Goal: Answer question/provide support

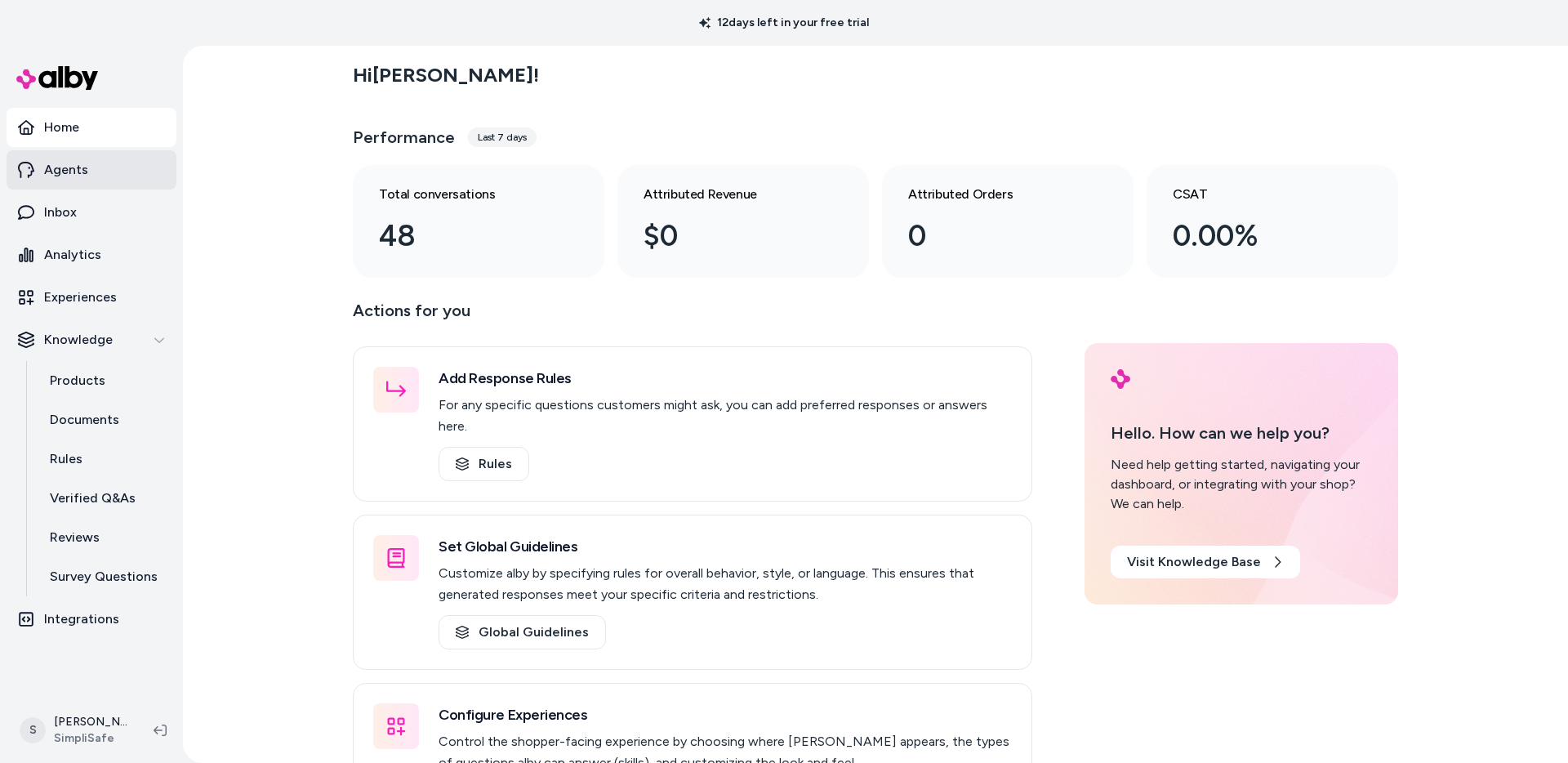
click at [67, 172] on p "Agents" at bounding box center [66, 170] width 45 height 20
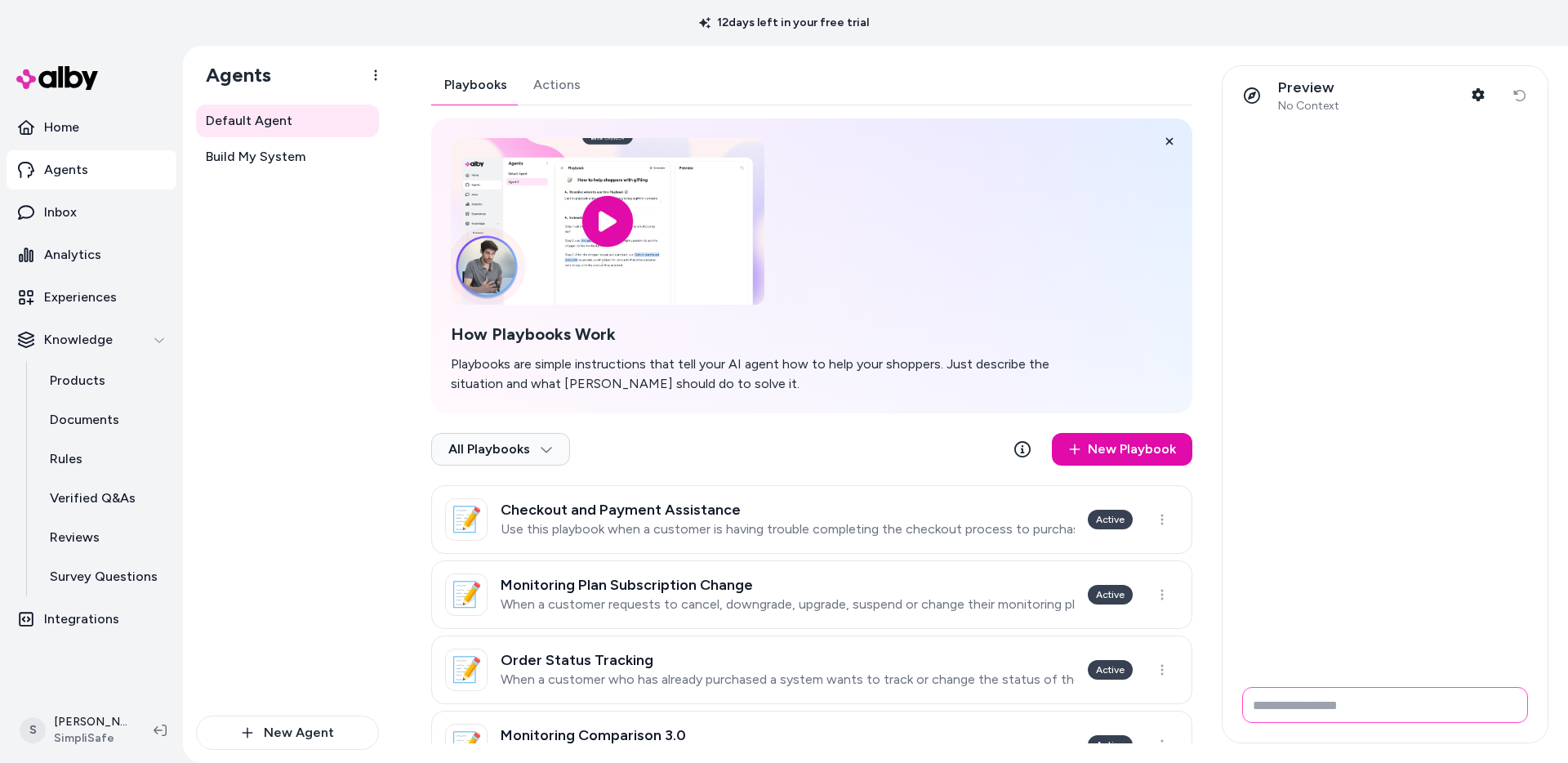
click at [1361, 702] on input "Write your prompt here" at bounding box center [1385, 705] width 286 height 36
type input "**********"
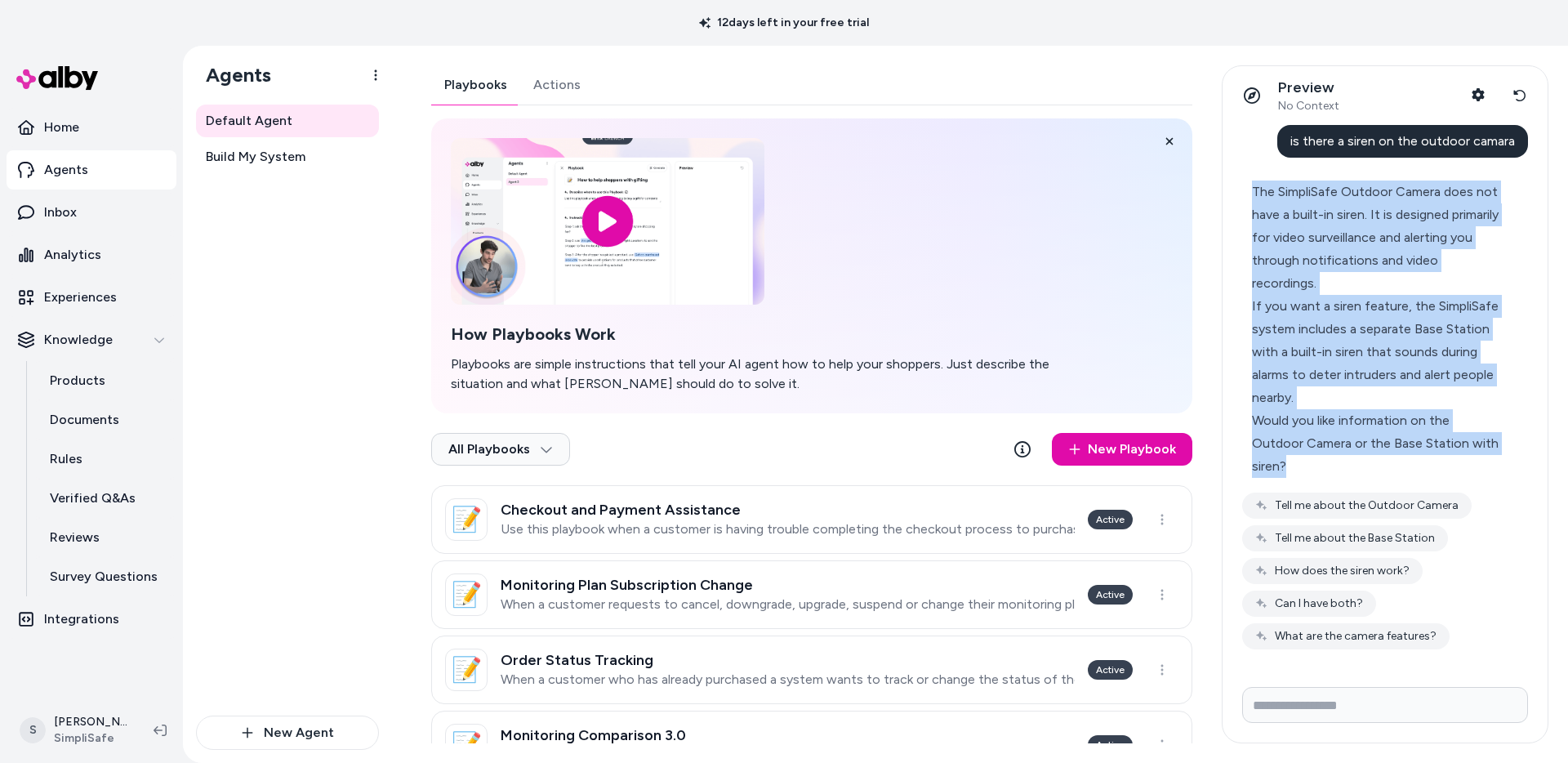
drag, startPoint x: 1252, startPoint y: 191, endPoint x: 1481, endPoint y: 410, distance: 316.9
click at [1481, 410] on div "The SimpliSafe Outdoor Camera does not have a built-in siren. It is designed pr…" at bounding box center [1378, 329] width 252 height 297
copy div "The SimpliSafe Outdoor Camera does not have a built-in siren. It is designed pr…"
click at [1334, 590] on button "Can I have both?" at bounding box center [1309, 603] width 134 height 26
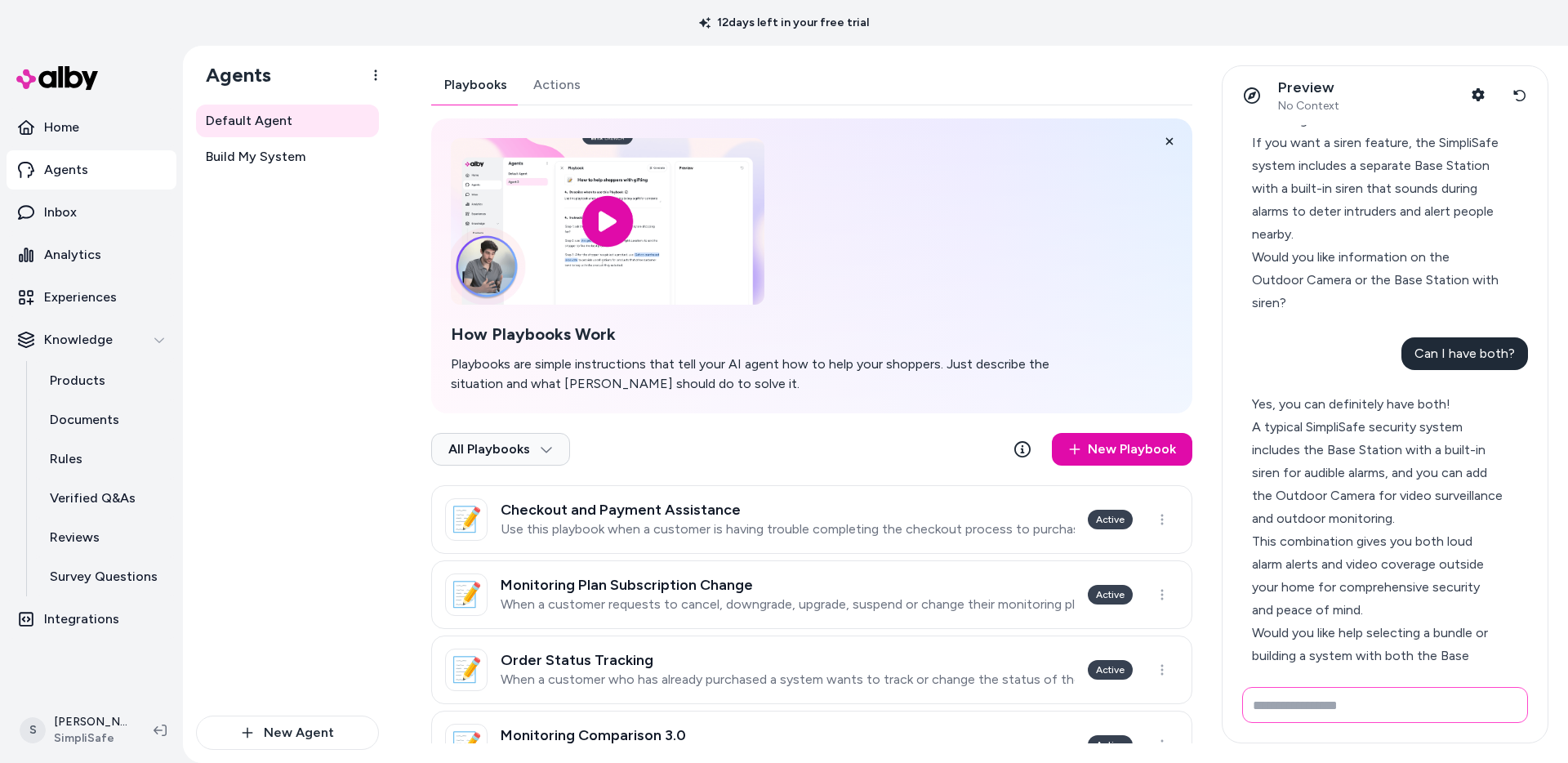
scroll to position [212, 0]
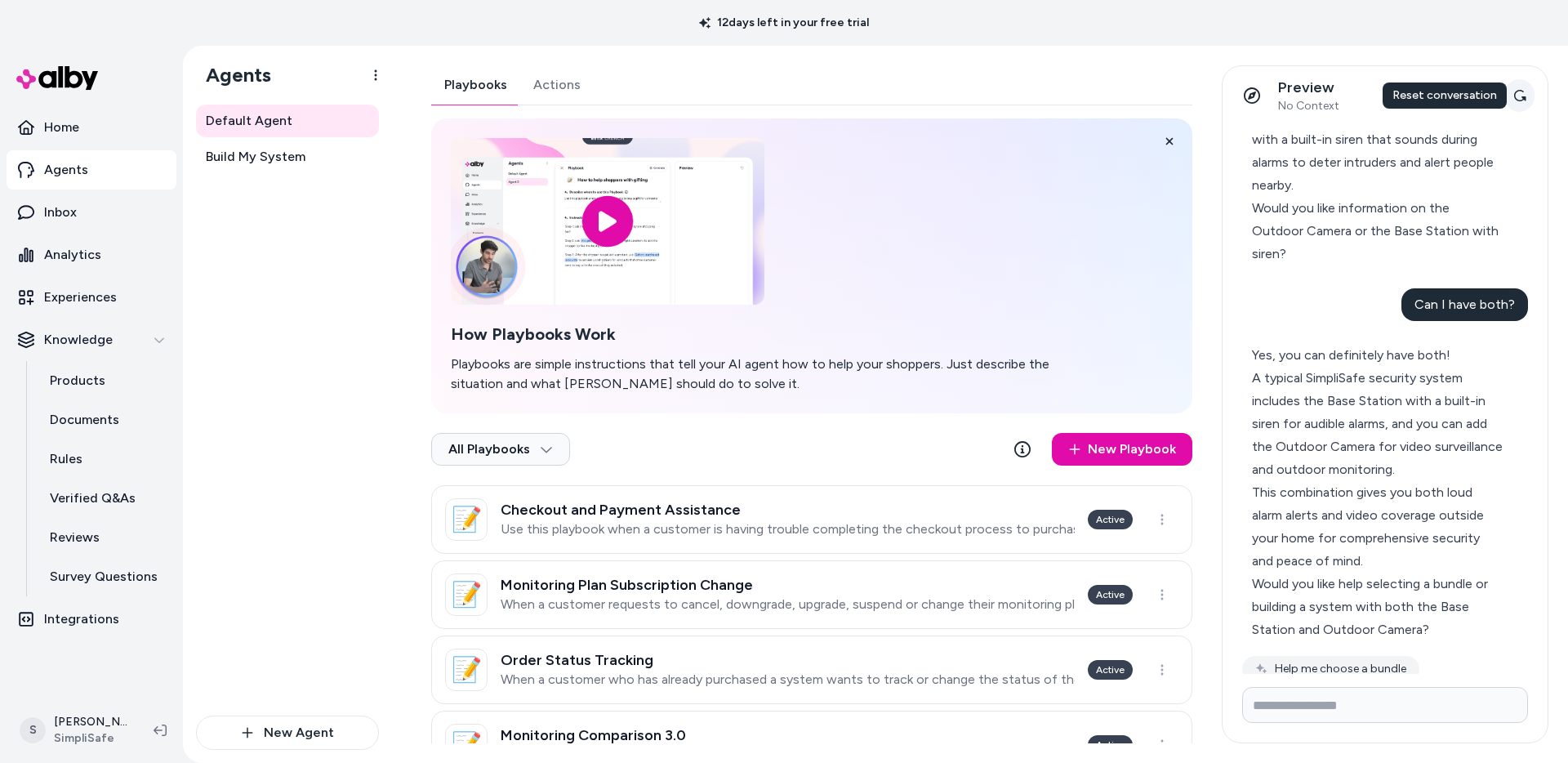
click at [1521, 97] on icon at bounding box center [1519, 95] width 13 height 13
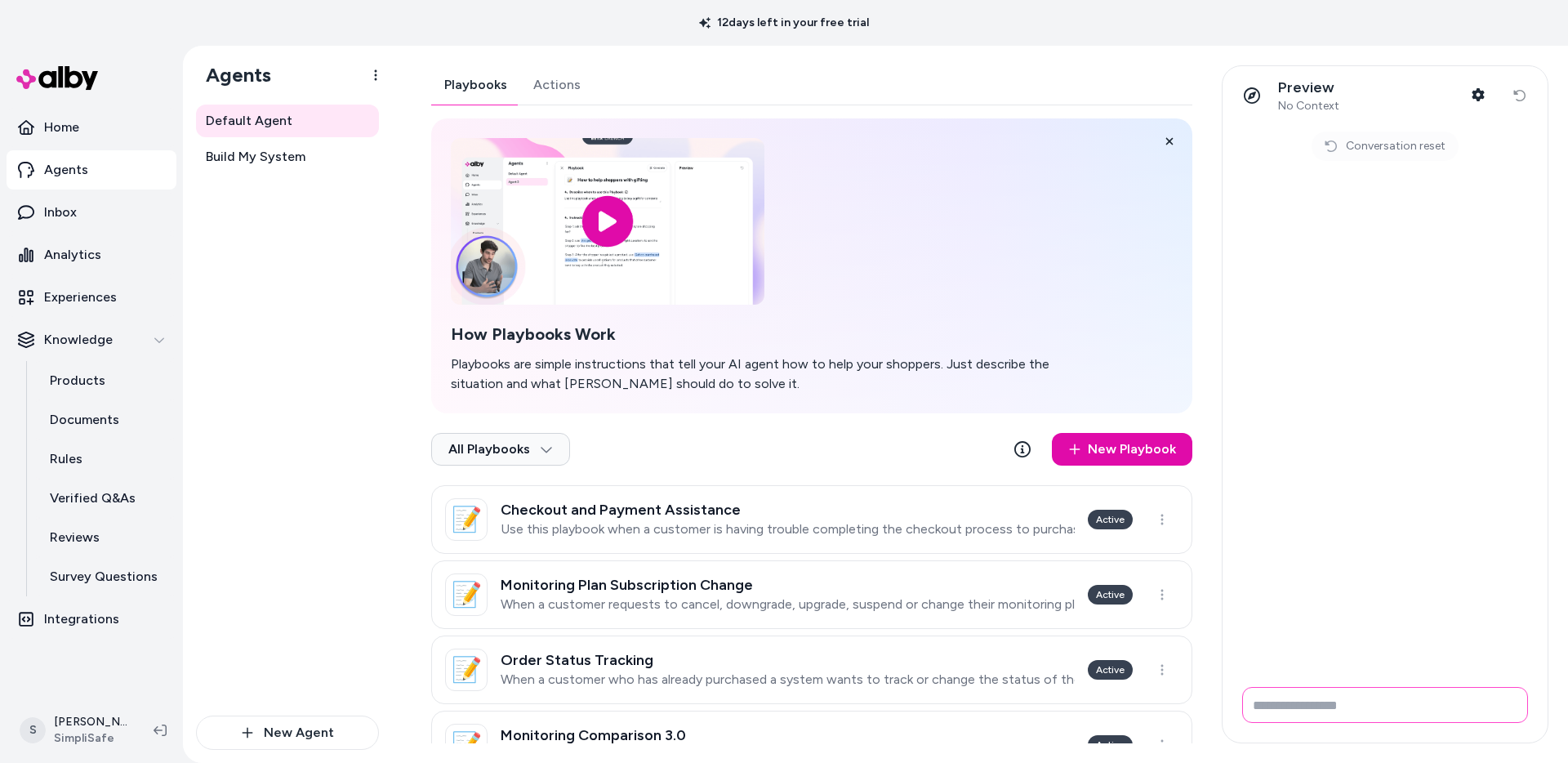
click at [1323, 701] on input "Write your prompt here" at bounding box center [1385, 705] width 286 height 36
type input "*"
type input "**********"
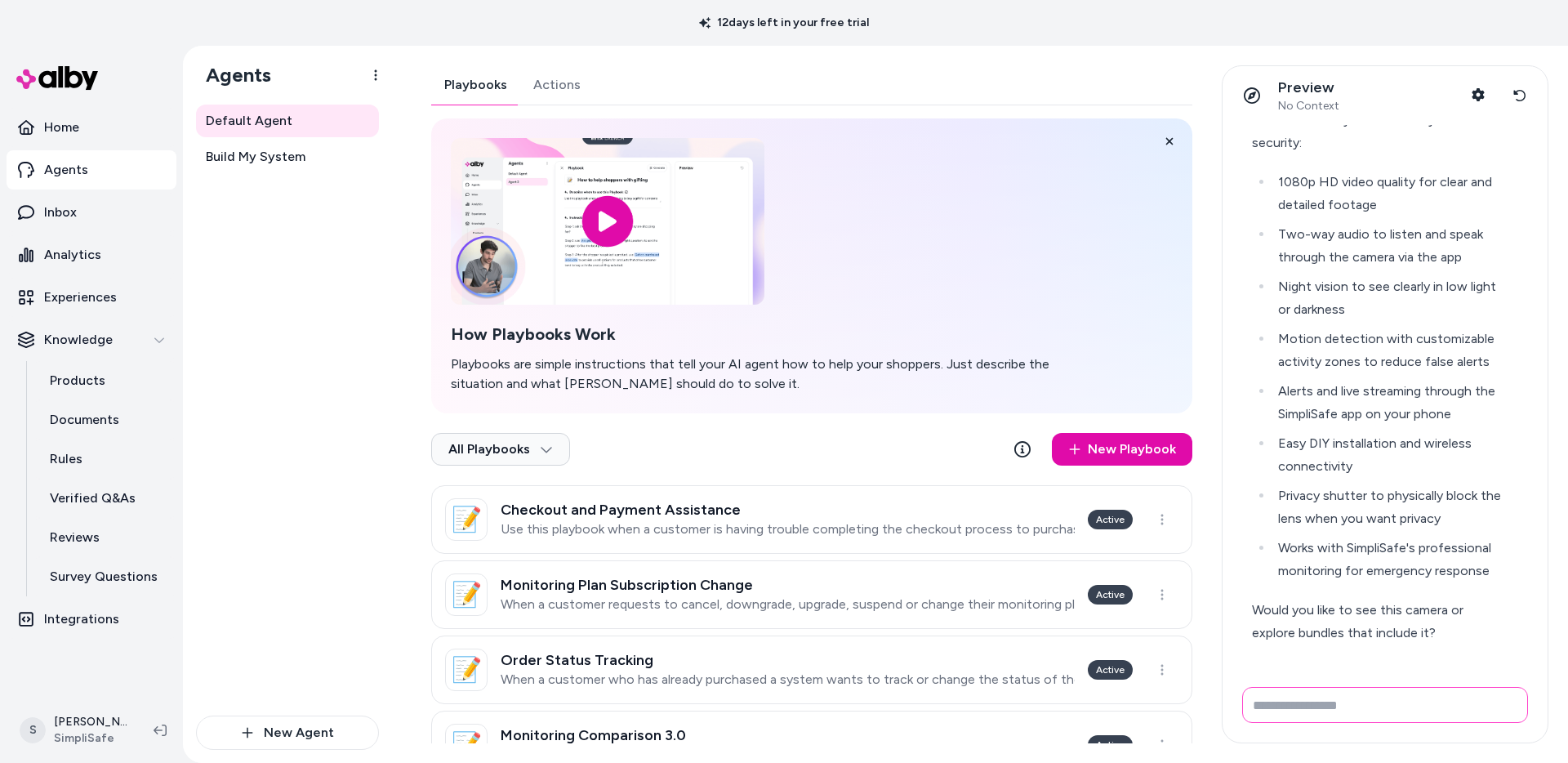
scroll to position [143, 0]
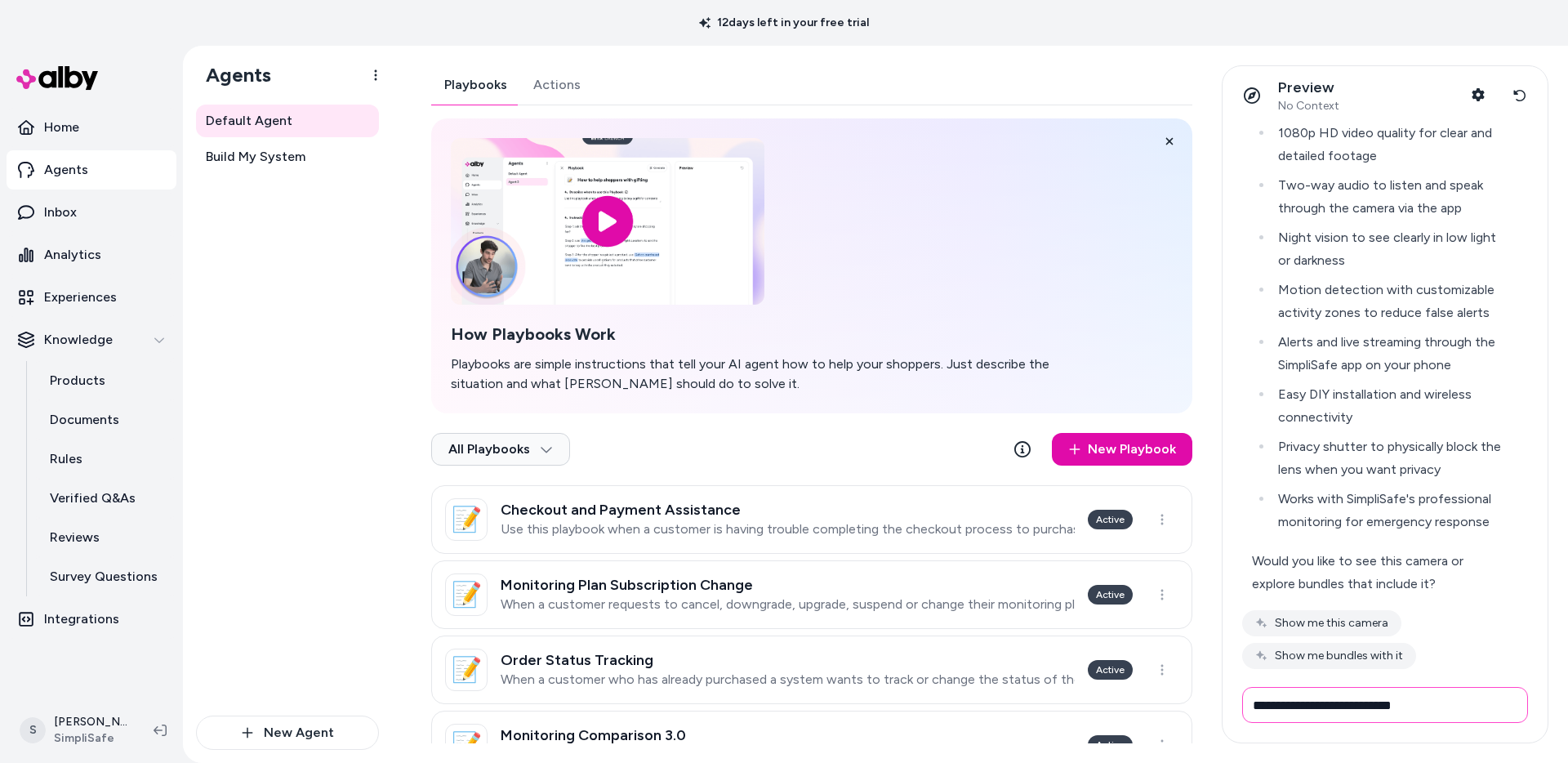
type input "**********"
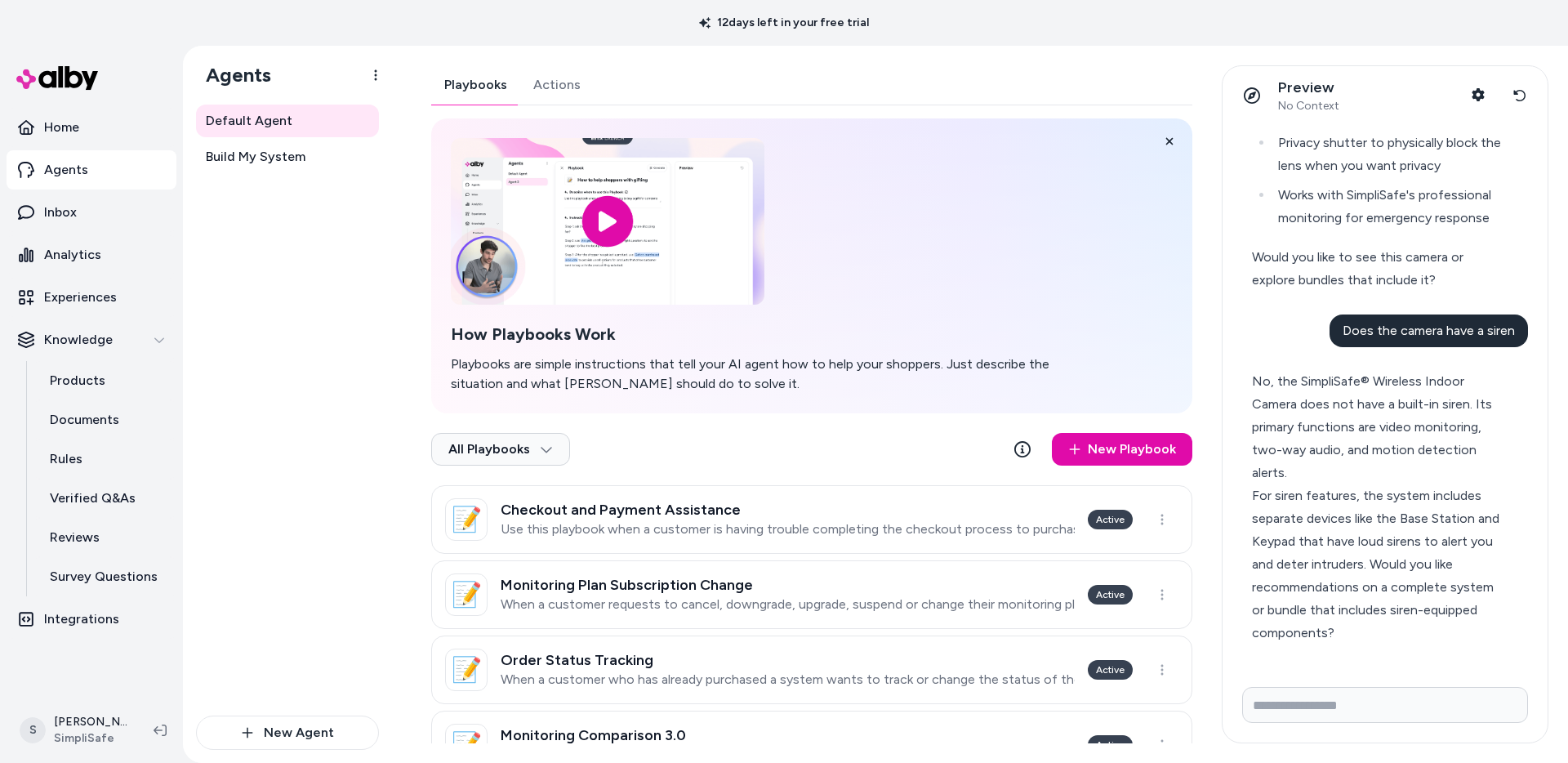
scroll to position [497, 0]
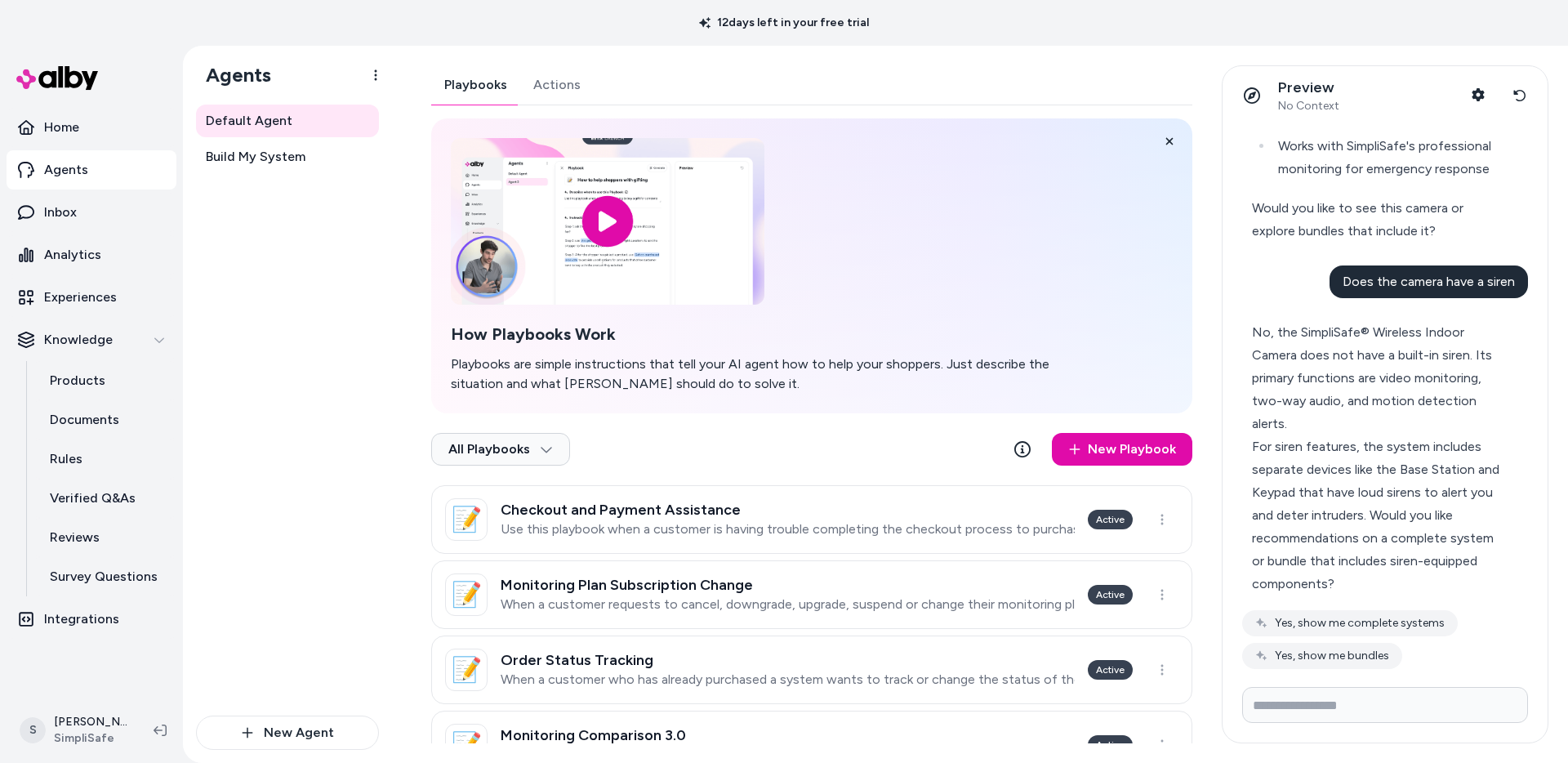
drag, startPoint x: 1305, startPoint y: 354, endPoint x: 1263, endPoint y: 337, distance: 45.3
click at [1305, 354] on div "No, the SimpliSafe® Wireless Indoor Camera does not have a built-in siren. Its …" at bounding box center [1378, 377] width 252 height 114
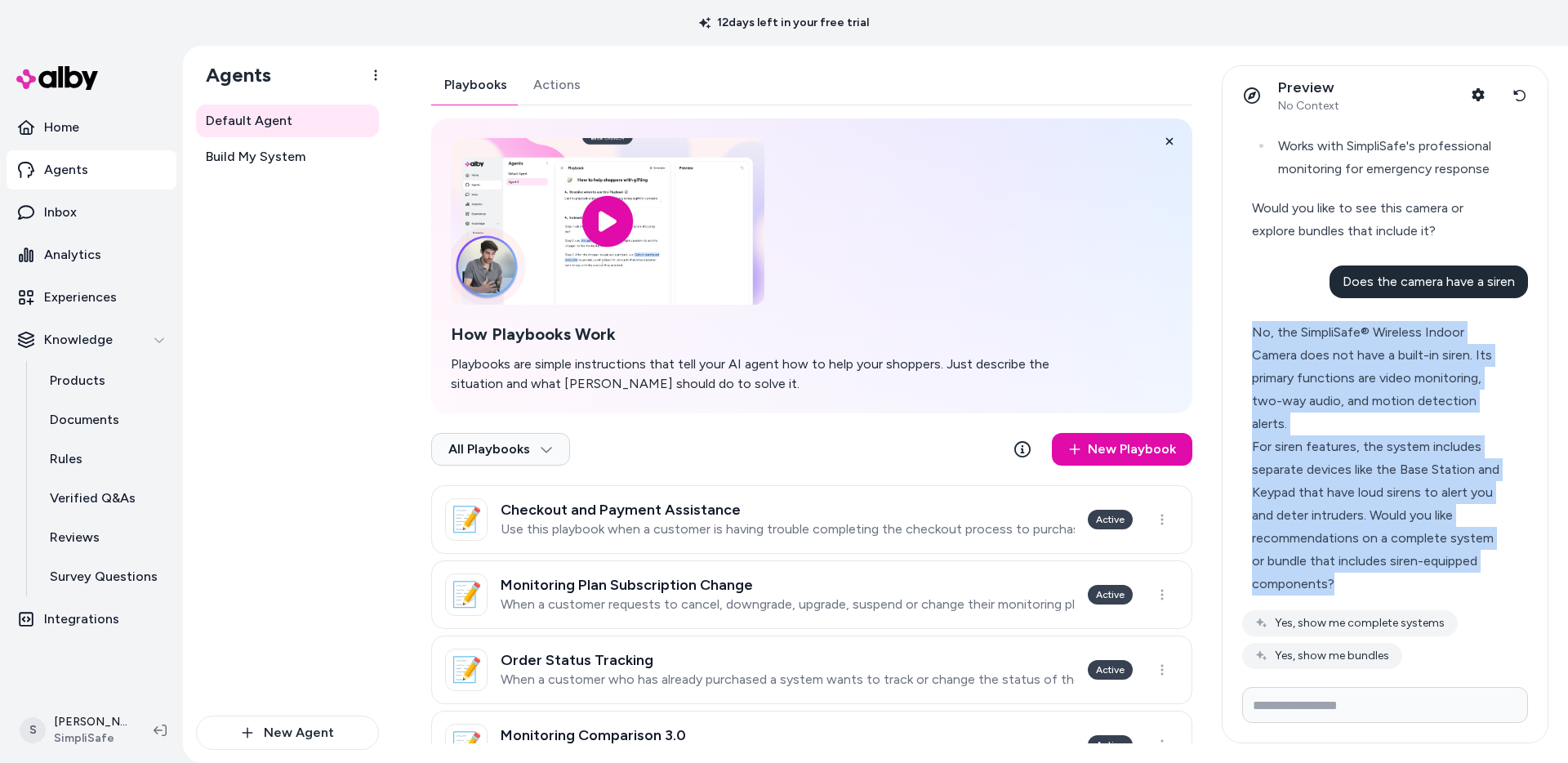
drag, startPoint x: 1252, startPoint y: 334, endPoint x: 1340, endPoint y: 588, distance: 268.8
click at [1340, 588] on div "No, the SimpliSafe® Wireless Indoor Camera does not have a built-in siren. Its …" at bounding box center [1378, 457] width 252 height 274
copy div "No, the SimpliSafe® Wireless Indoor Camera does not have a built-in siren. Its …"
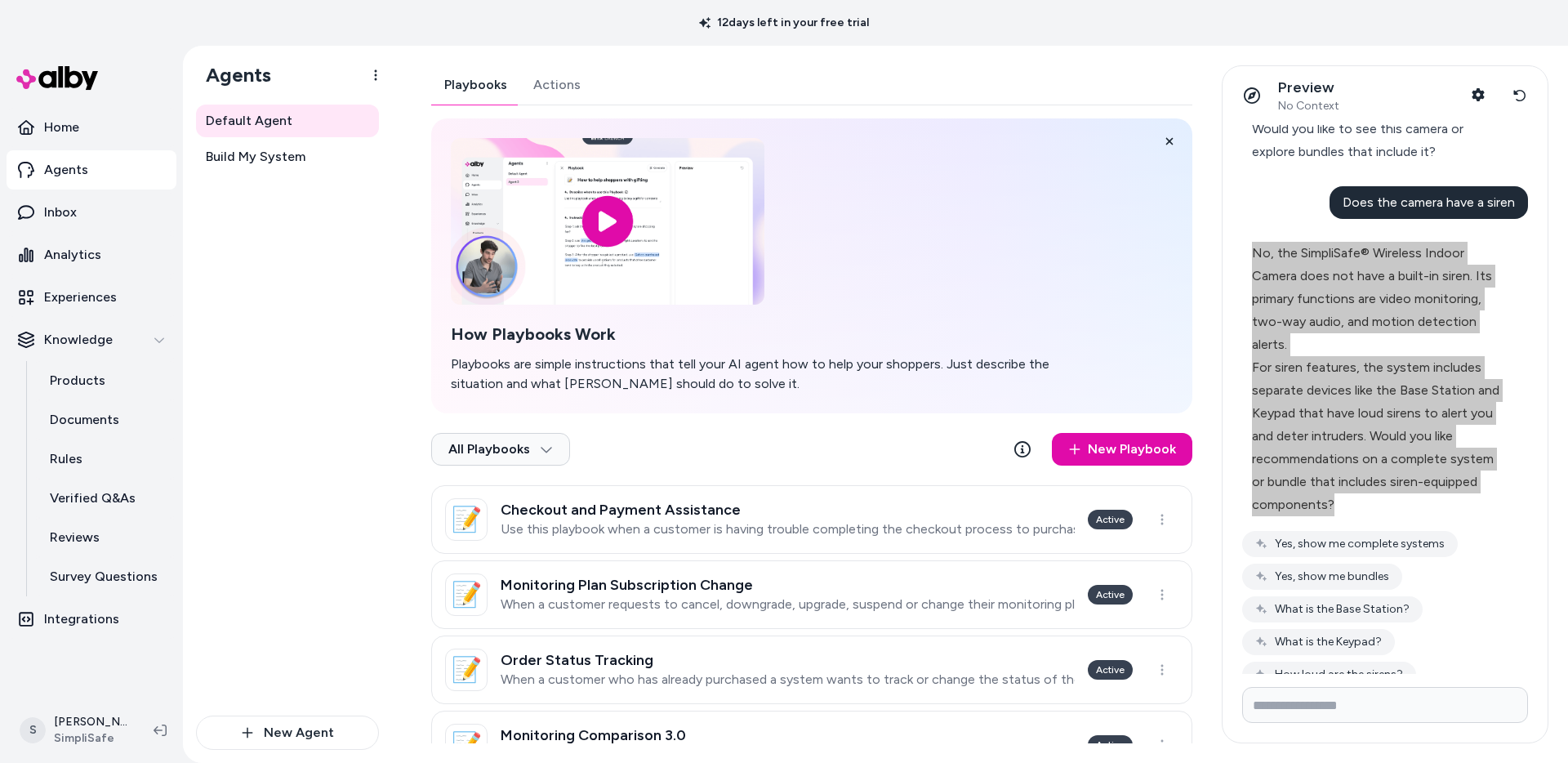
scroll to position [609, 0]
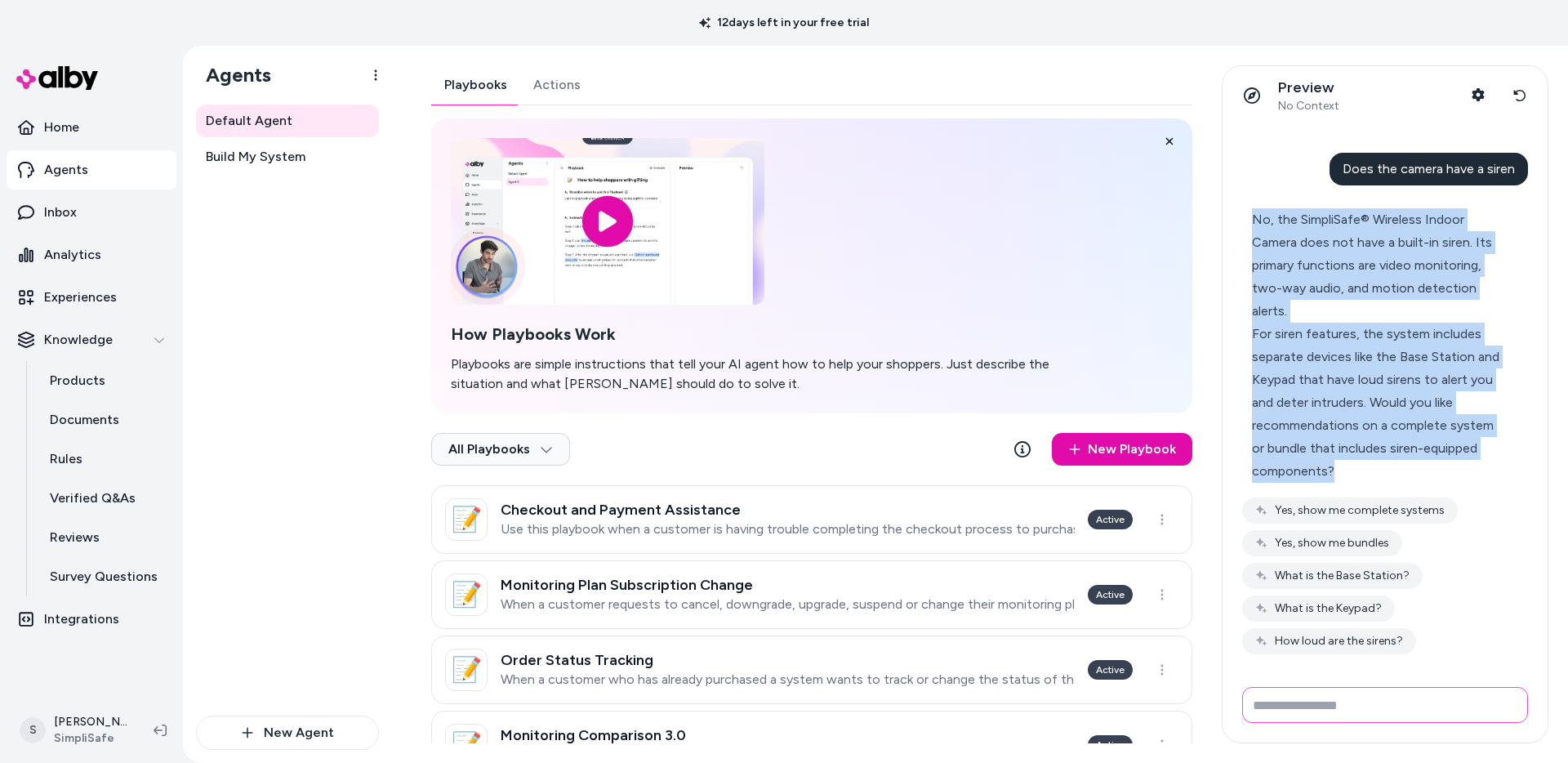
click at [1316, 705] on input "Write your prompt here" at bounding box center [1385, 705] width 286 height 36
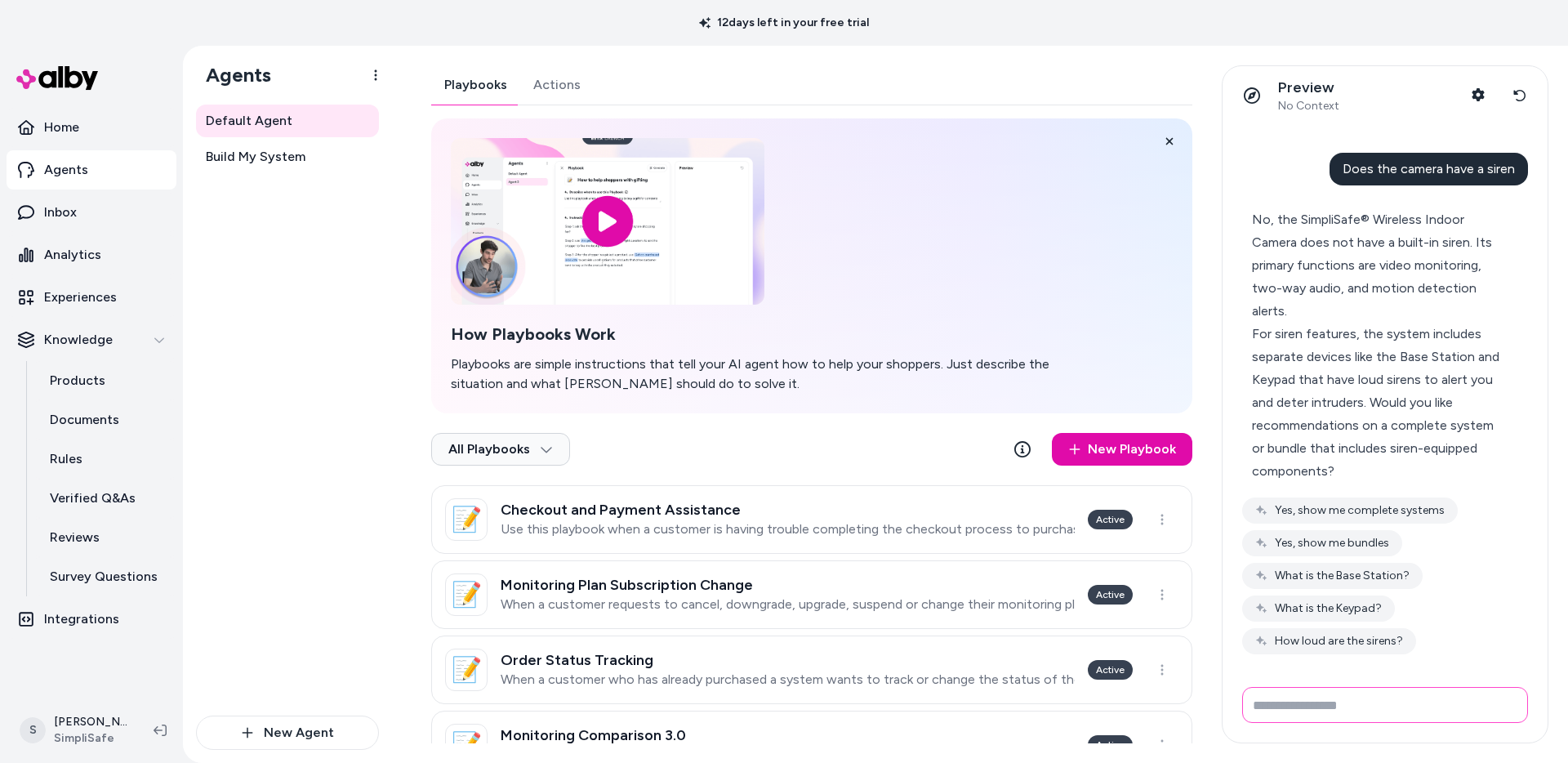
click at [1316, 705] on input "Write your prompt here" at bounding box center [1385, 705] width 286 height 36
type input "**********"
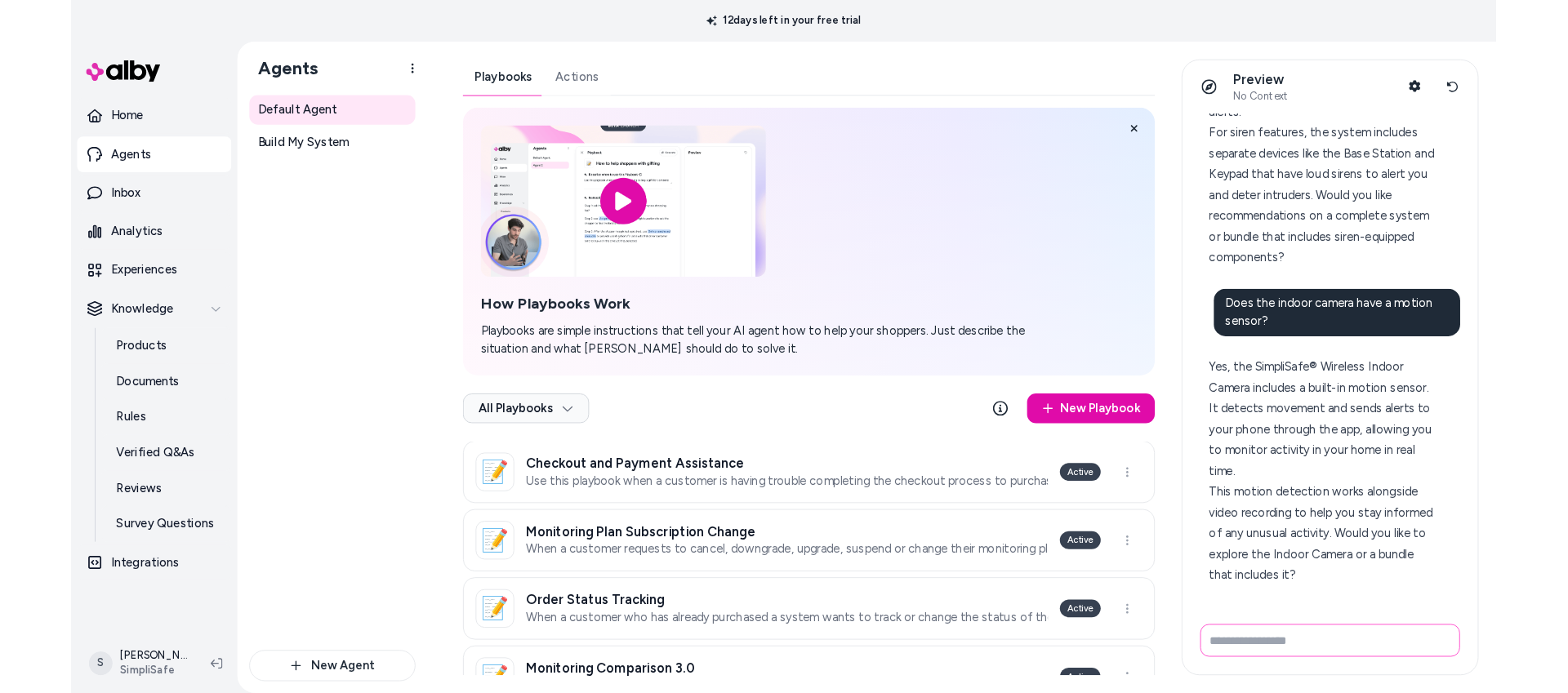
scroll to position [846, 0]
